Goal: Information Seeking & Learning: Learn about a topic

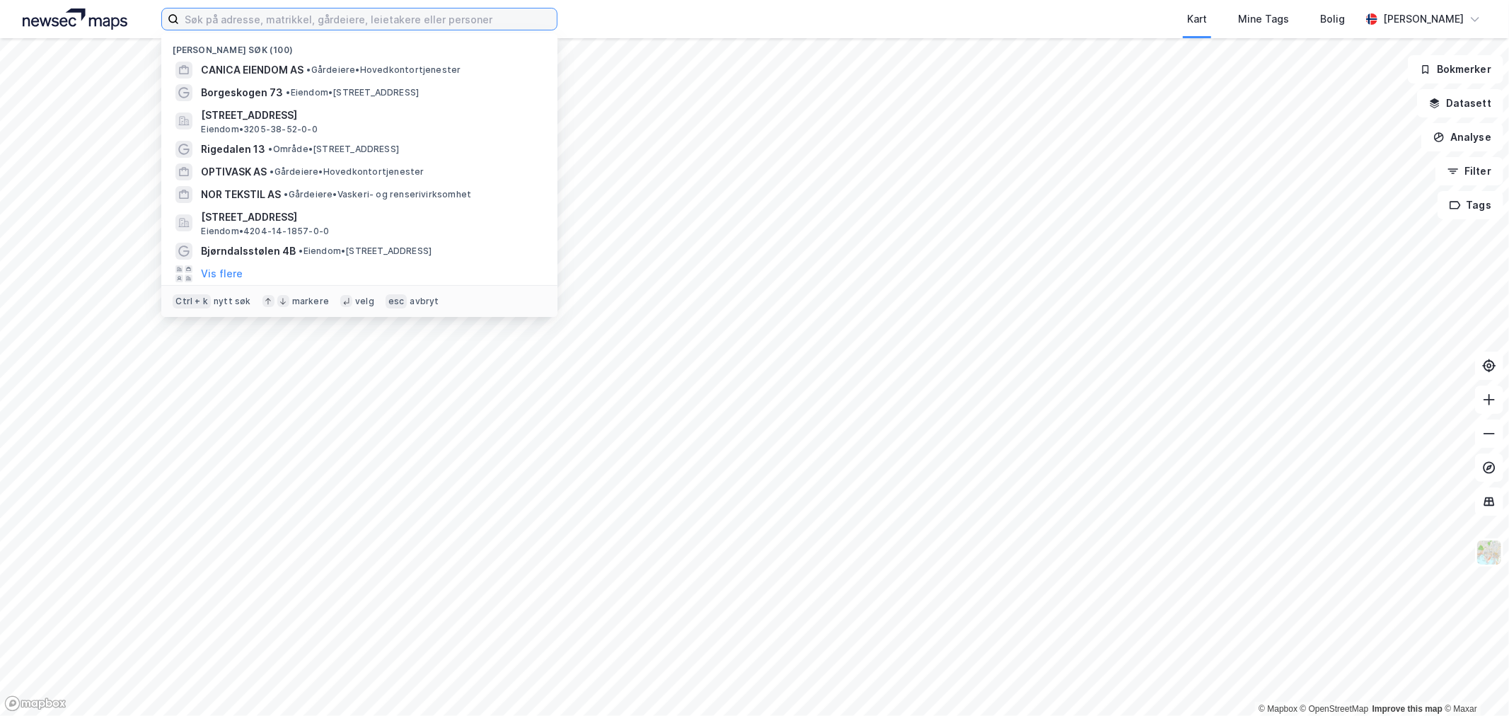
click at [249, 18] on input at bounding box center [368, 18] width 378 height 21
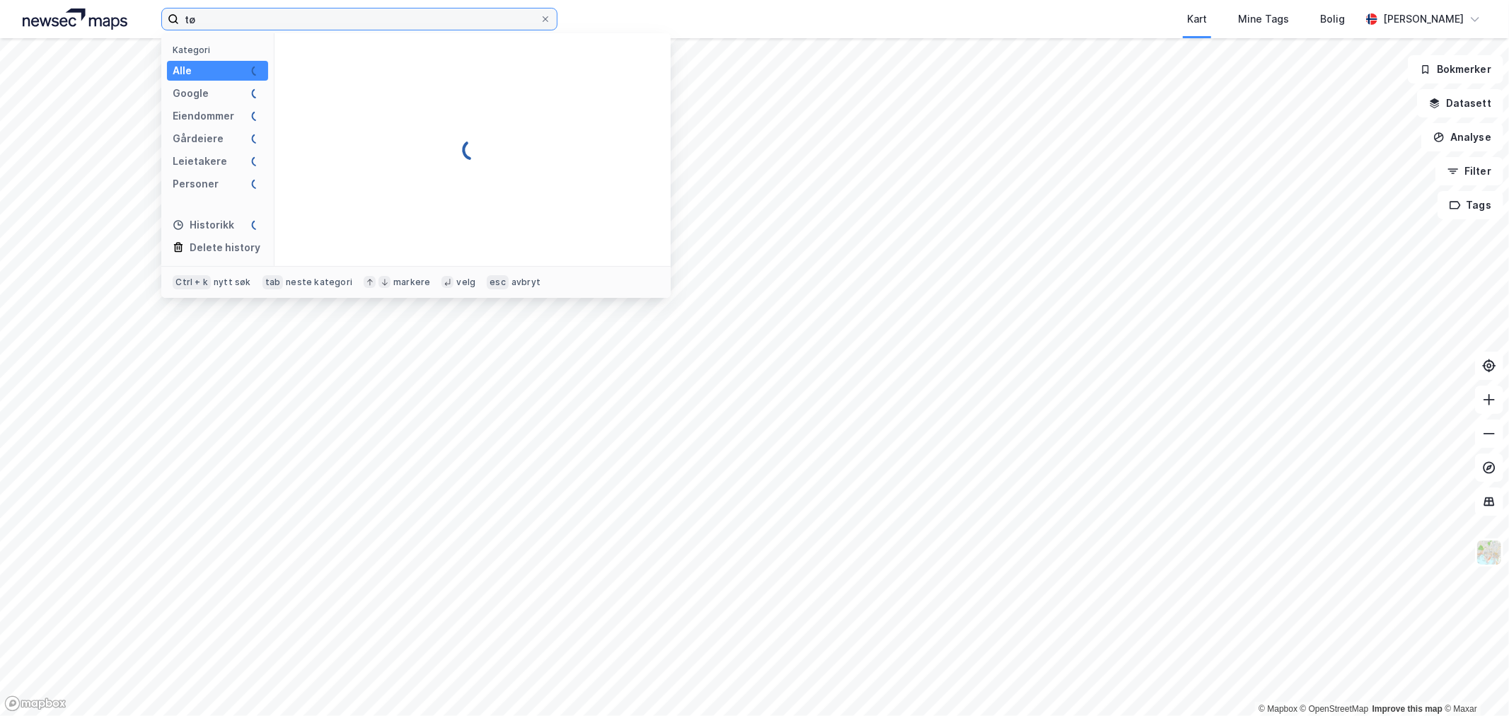
type input "t"
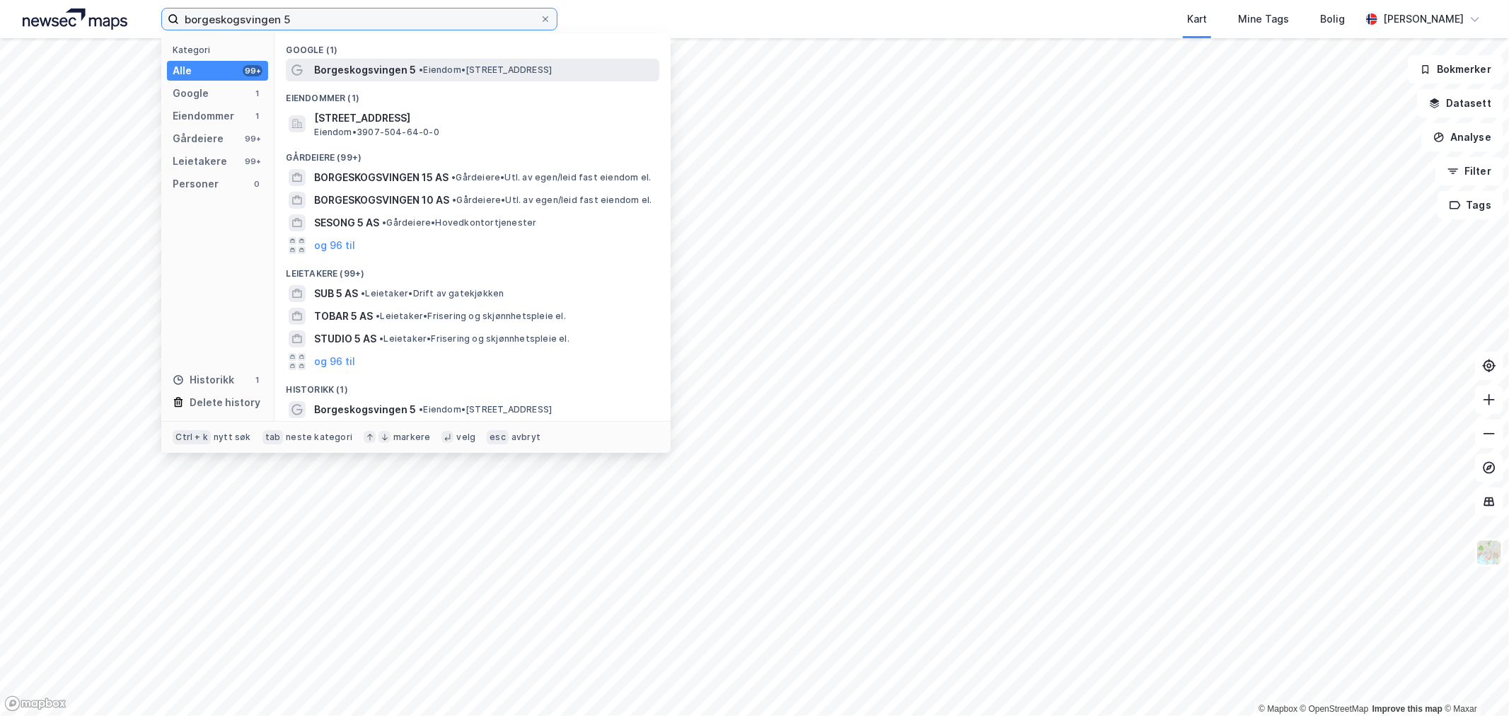
type input "borgeskogsvingen 5"
click at [437, 66] on span "• Eiendom • [STREET_ADDRESS]" at bounding box center [485, 69] width 133 height 11
